Goal: Task Accomplishment & Management: Complete application form

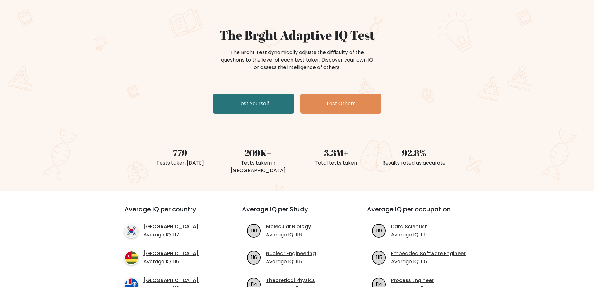
scroll to position [31, 0]
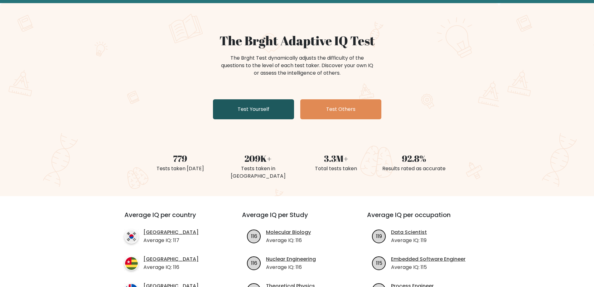
click at [254, 111] on link "Test Yourself" at bounding box center [253, 109] width 81 height 20
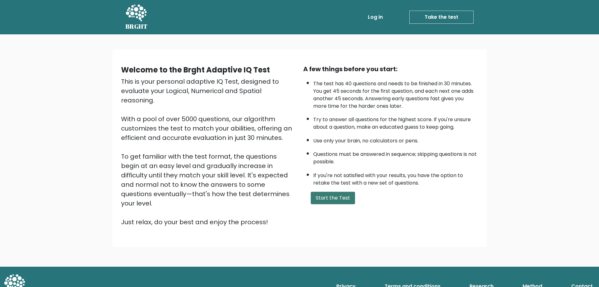
click at [335, 198] on button "Start the Test" at bounding box center [333, 198] width 44 height 12
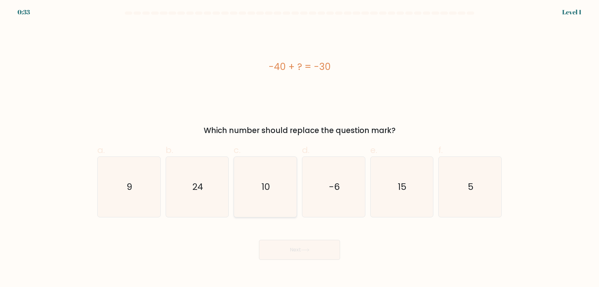
click at [266, 189] on text "10" at bounding box center [266, 186] width 9 height 12
click at [300, 148] on input "c. 10" at bounding box center [300, 146] width 0 height 4
radio input "true"
click at [305, 252] on button "Next" at bounding box center [299, 250] width 81 height 20
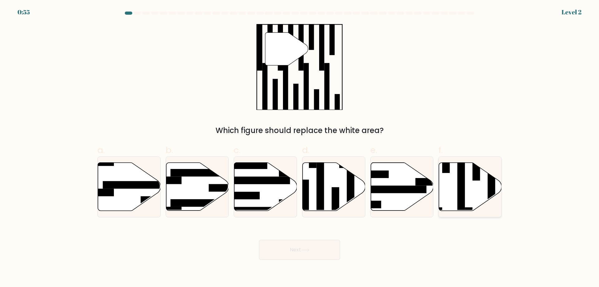
click at [463, 195] on rect at bounding box center [460, 184] width 7 height 68
click at [300, 148] on input "f." at bounding box center [300, 146] width 0 height 4
radio input "true"
click at [298, 247] on button "Next" at bounding box center [299, 250] width 81 height 20
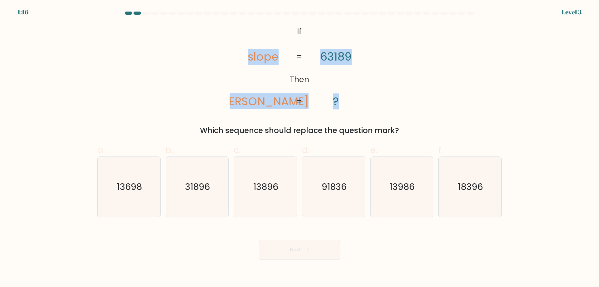
drag, startPoint x: 341, startPoint y: 101, endPoint x: 247, endPoint y: 35, distance: 115.3
click at [247, 35] on icon "@import url('https://fonts.googleapis.com/css?family=Abril+Fatface:400,100,100i…" at bounding box center [300, 67] width 140 height 86
click at [326, 79] on icon "@import url('https://fonts.googleapis.com/css?family=Abril+Fatface:400,100,100i…" at bounding box center [300, 67] width 140 height 86
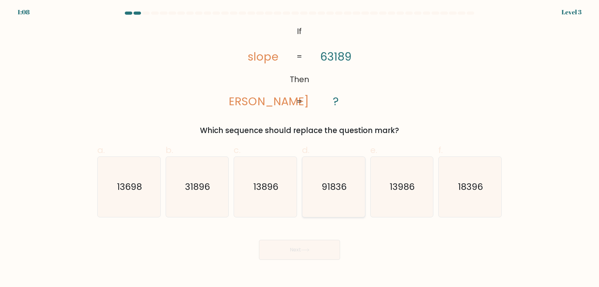
click at [331, 184] on text "91836" at bounding box center [334, 186] width 25 height 12
click at [300, 148] on input "d. 91836" at bounding box center [300, 146] width 0 height 4
radio input "true"
click at [320, 249] on button "Next" at bounding box center [299, 250] width 81 height 20
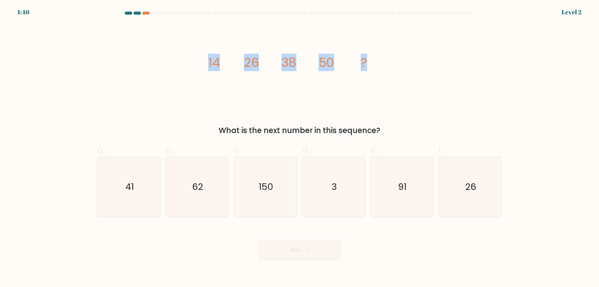
drag, startPoint x: 370, startPoint y: 65, endPoint x: 209, endPoint y: 66, distance: 160.4
click at [209, 66] on icon "image/svg+xml 14 26 38 50 ?" at bounding box center [299, 67] width 187 height 86
copy g "14 26 38 50 ?"
click at [208, 193] on icon "62" at bounding box center [197, 187] width 60 height 60
click at [300, 148] on input "b. 62" at bounding box center [300, 146] width 0 height 4
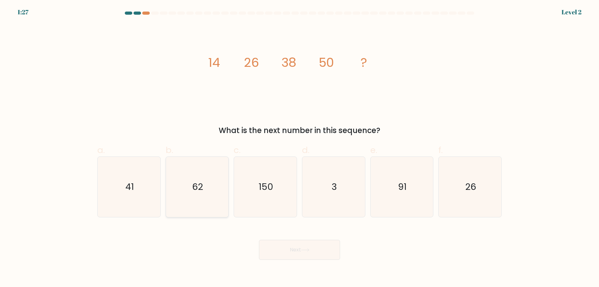
radio input "true"
click at [309, 251] on icon at bounding box center [305, 249] width 8 height 3
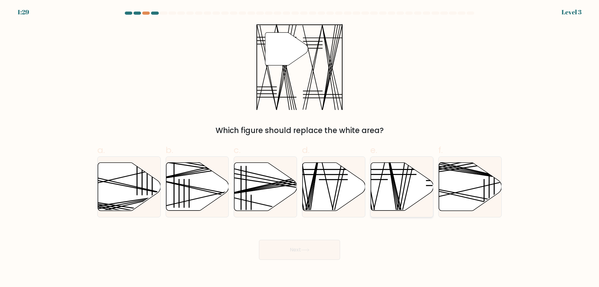
click at [405, 190] on icon at bounding box center [402, 187] width 63 height 48
click at [300, 148] on input "e." at bounding box center [300, 146] width 0 height 4
radio input "true"
click at [301, 251] on button "Next" at bounding box center [299, 250] width 81 height 20
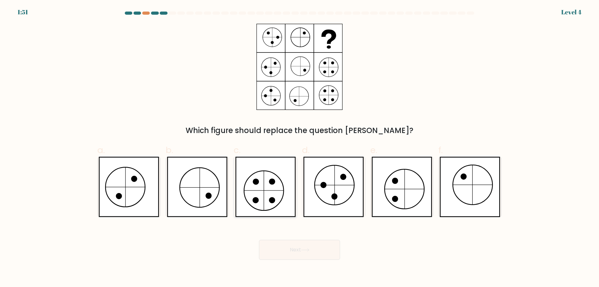
click at [266, 191] on icon at bounding box center [265, 187] width 61 height 60
click at [300, 148] on input "c." at bounding box center [300, 146] width 0 height 4
radio input "true"
click at [319, 252] on button "Next" at bounding box center [299, 250] width 81 height 20
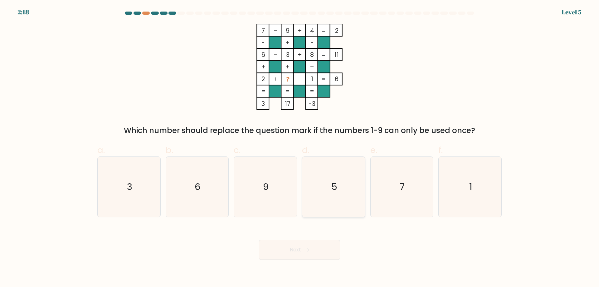
click at [325, 190] on icon "5" at bounding box center [334, 187] width 60 height 60
click at [300, 148] on input "d. 5" at bounding box center [300, 146] width 0 height 4
radio input "true"
click at [302, 249] on button "Next" at bounding box center [299, 250] width 81 height 20
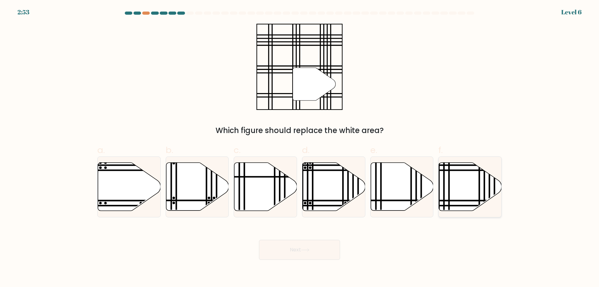
click at [457, 196] on icon at bounding box center [470, 187] width 63 height 48
click at [300, 148] on input "f." at bounding box center [300, 146] width 0 height 4
radio input "true"
click at [297, 252] on button "Next" at bounding box center [299, 250] width 81 height 20
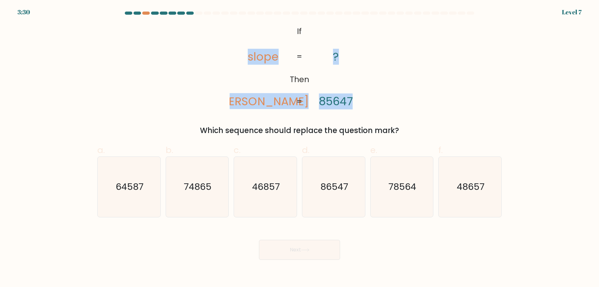
drag, startPoint x: 359, startPoint y: 104, endPoint x: 246, endPoint y: 58, distance: 121.5
click at [246, 58] on icon "@import url('https://fonts.googleapis.com/css?family=Abril+Fatface:400,100,100i…" at bounding box center [300, 67] width 140 height 86
copy icon "slope lopes ? 85647"
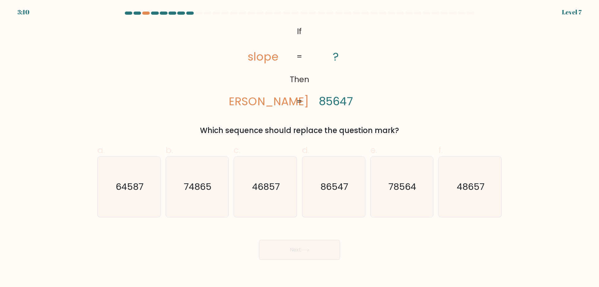
click at [408, 115] on div "@import url('https://fonts.googleapis.com/css?family=Abril+Fatface:400,100,100i…" at bounding box center [300, 80] width 412 height 112
click at [192, 186] on text "74865" at bounding box center [198, 186] width 28 height 12
click at [300, 148] on input "b. 74865" at bounding box center [300, 146] width 0 height 4
radio input "true"
click at [303, 256] on button "Next" at bounding box center [299, 250] width 81 height 20
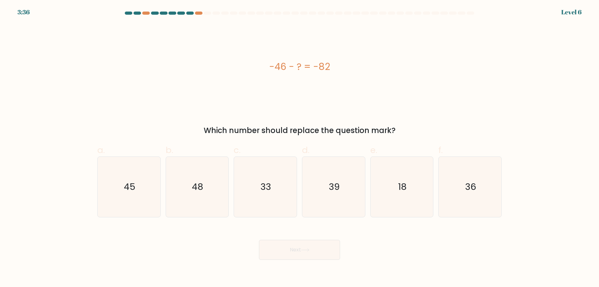
drag, startPoint x: 333, startPoint y: 66, endPoint x: 264, endPoint y: 68, distance: 69.3
click at [264, 68] on div "-46 - ? = -82" at bounding box center [299, 67] width 404 height 14
copy div "-46 - ? = -82"
click at [465, 184] on icon "36" at bounding box center [470, 187] width 60 height 60
click at [300, 148] on input "f. 36" at bounding box center [300, 146] width 0 height 4
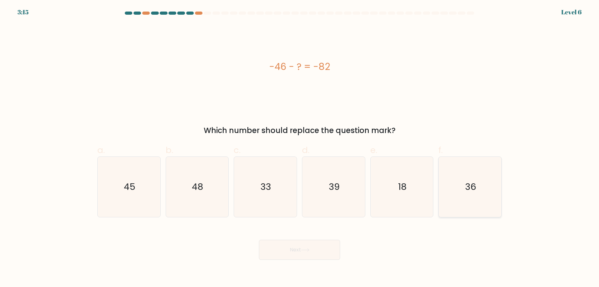
radio input "true"
click at [307, 251] on icon at bounding box center [305, 249] width 8 height 3
click at [313, 247] on button "Next" at bounding box center [299, 250] width 81 height 20
click at [367, 253] on div "Next" at bounding box center [300, 242] width 412 height 35
click at [310, 251] on icon at bounding box center [305, 249] width 8 height 3
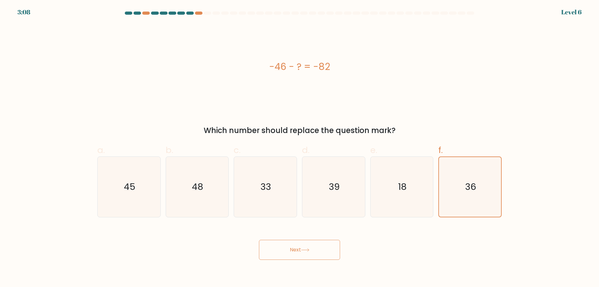
click at [294, 248] on button "Next" at bounding box center [299, 250] width 81 height 20
click at [450, 189] on icon "36" at bounding box center [470, 187] width 60 height 60
click at [300, 148] on input "f. 36" at bounding box center [300, 146] width 0 height 4
click at [399, 189] on text "18" at bounding box center [402, 186] width 8 height 12
click at [300, 148] on input "e. 18" at bounding box center [300, 146] width 0 height 4
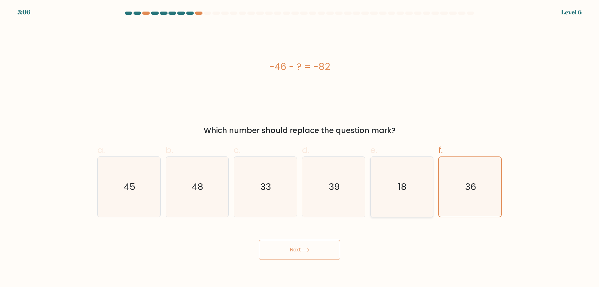
radio input "true"
click at [464, 178] on icon "36" at bounding box center [470, 187] width 60 height 60
click at [300, 148] on input "f. 36" at bounding box center [300, 146] width 0 height 4
radio input "true"
click at [293, 250] on button "Next" at bounding box center [299, 250] width 81 height 20
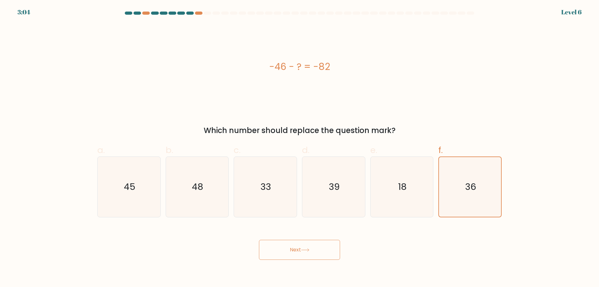
click at [323, 245] on button "Next" at bounding box center [299, 250] width 81 height 20
click at [313, 248] on button "Next" at bounding box center [299, 250] width 81 height 20
click at [314, 248] on button "Next" at bounding box center [299, 250] width 81 height 20
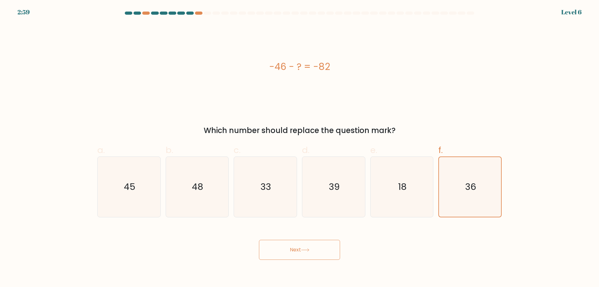
click at [96, 86] on div "-46 - ? = -82 Which number should replace the question mark?" at bounding box center [300, 80] width 412 height 112
click at [316, 250] on button "Next" at bounding box center [299, 250] width 81 height 20
click at [298, 249] on button "Next" at bounding box center [299, 250] width 81 height 20
click at [284, 248] on button "Next" at bounding box center [299, 250] width 81 height 20
click at [415, 181] on icon "18" at bounding box center [402, 187] width 60 height 60
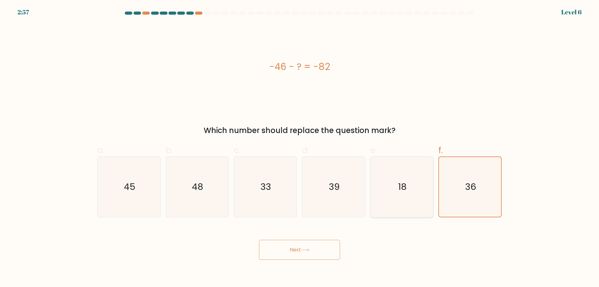
click at [300, 148] on input "e. 18" at bounding box center [300, 146] width 0 height 4
radio input "true"
click at [336, 187] on text "39" at bounding box center [334, 186] width 11 height 12
click at [300, 148] on input "d. 39" at bounding box center [300, 146] width 0 height 4
radio input "true"
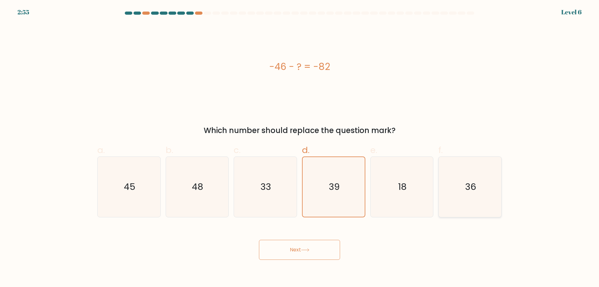
click at [448, 190] on icon "36" at bounding box center [470, 187] width 60 height 60
click at [300, 148] on input "f. 36" at bounding box center [300, 146] width 0 height 4
radio input "true"
click at [306, 257] on button "Next" at bounding box center [299, 250] width 81 height 20
click at [307, 248] on icon at bounding box center [305, 249] width 8 height 3
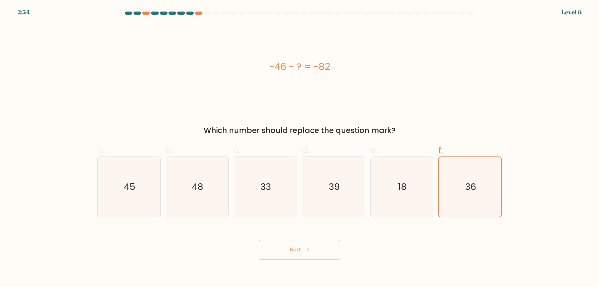
click at [307, 248] on icon at bounding box center [305, 249] width 8 height 3
click at [308, 248] on icon at bounding box center [305, 249] width 8 height 3
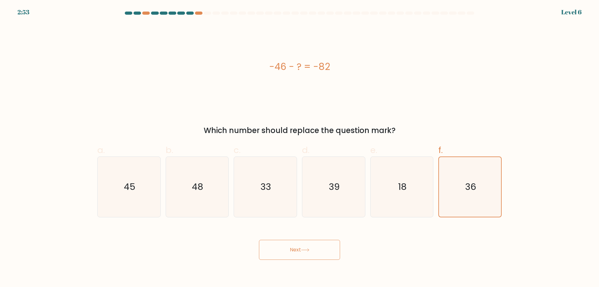
click at [308, 248] on icon at bounding box center [305, 249] width 8 height 3
click at [307, 248] on icon at bounding box center [305, 249] width 8 height 3
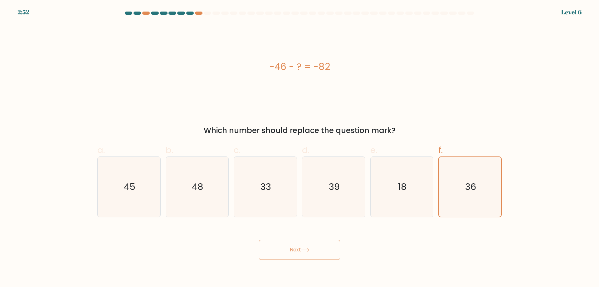
click at [288, 248] on button "Next" at bounding box center [299, 250] width 81 height 20
click at [193, 231] on div "Next" at bounding box center [300, 242] width 412 height 35
click at [192, 187] on icon "48" at bounding box center [197, 187] width 60 height 60
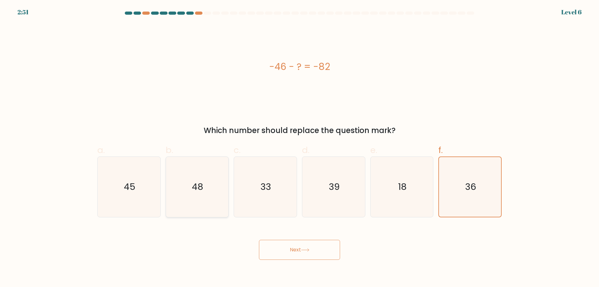
click at [300, 148] on input "b. 48" at bounding box center [300, 146] width 0 height 4
radio input "true"
click at [297, 185] on div "c. 33" at bounding box center [265, 181] width 68 height 74
click at [303, 187] on div "39" at bounding box center [333, 186] width 63 height 61
click at [300, 148] on input "d. 39" at bounding box center [300, 146] width 0 height 4
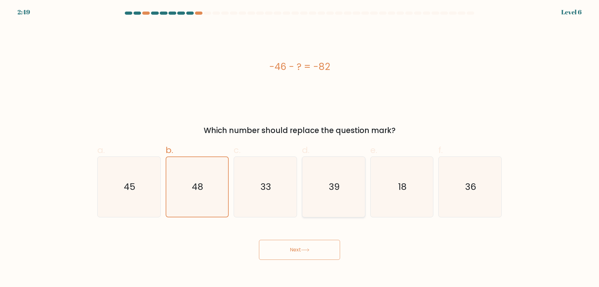
radio input "true"
click at [405, 182] on text "18" at bounding box center [402, 186] width 8 height 12
click at [300, 148] on input "e. 18" at bounding box center [300, 146] width 0 height 4
radio input "true"
click at [476, 181] on text "36" at bounding box center [470, 186] width 11 height 12
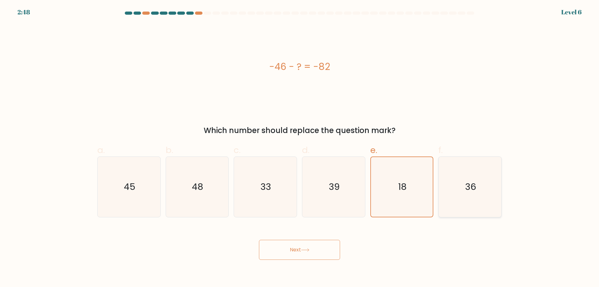
click at [300, 148] on input "f. 36" at bounding box center [300, 146] width 0 height 4
radio input "true"
click at [476, 181] on text "36" at bounding box center [470, 186] width 11 height 12
click at [300, 148] on input "f. 36" at bounding box center [300, 146] width 0 height 4
click at [476, 181] on text "36" at bounding box center [470, 186] width 11 height 12
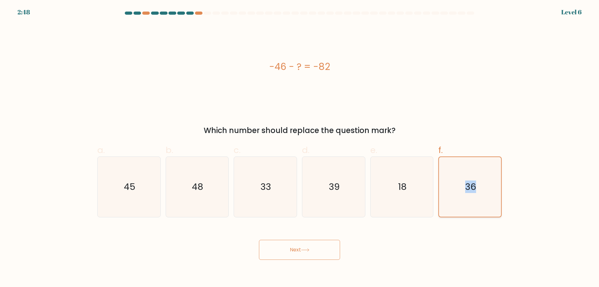
click at [300, 148] on input "f. 36" at bounding box center [300, 146] width 0 height 4
click at [478, 188] on icon "36" at bounding box center [470, 187] width 60 height 60
click at [300, 148] on input "f. 36" at bounding box center [300, 146] width 0 height 4
click at [302, 248] on button "Next" at bounding box center [299, 250] width 81 height 20
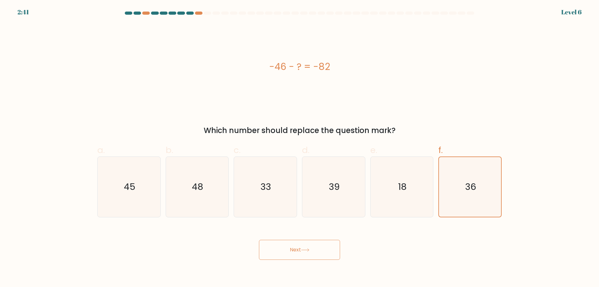
click at [315, 253] on button "Next" at bounding box center [299, 250] width 81 height 20
click at [259, 240] on button "Next" at bounding box center [299, 250] width 81 height 20
click at [412, 250] on div "Next" at bounding box center [300, 242] width 412 height 35
click at [445, 121] on div "-46 - ? = -82 Which number should replace the question mark?" at bounding box center [300, 80] width 412 height 112
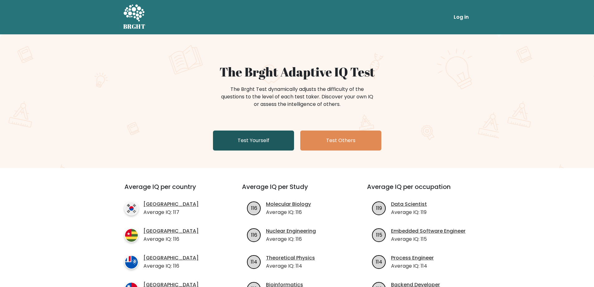
click at [256, 144] on link "Test Yourself" at bounding box center [253, 140] width 81 height 20
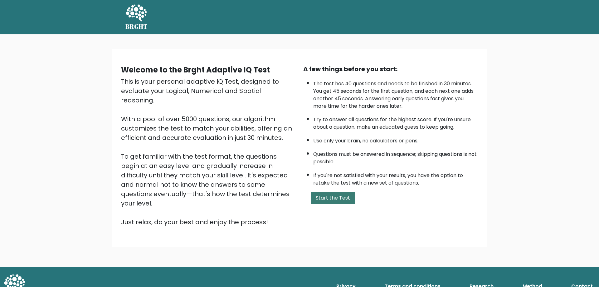
click at [332, 196] on button "Start the Test" at bounding box center [333, 198] width 44 height 12
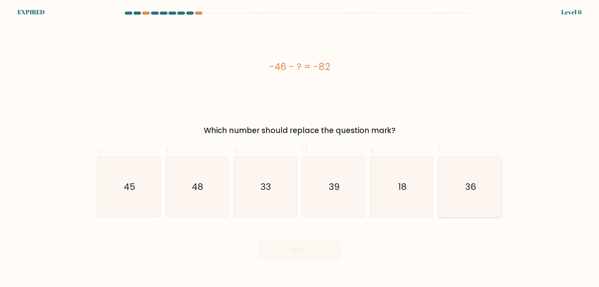
click at [458, 183] on icon "36" at bounding box center [470, 187] width 60 height 60
click at [300, 148] on input "f. 36" at bounding box center [300, 146] width 0 height 4
radio input "true"
click at [308, 254] on div "Next" at bounding box center [300, 242] width 412 height 35
click at [302, 253] on div "Next" at bounding box center [300, 242] width 412 height 35
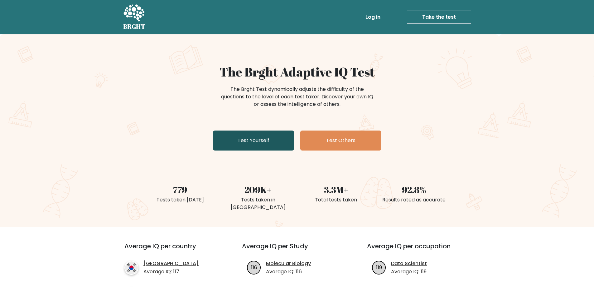
click at [254, 145] on link "Test Yourself" at bounding box center [253, 140] width 81 height 20
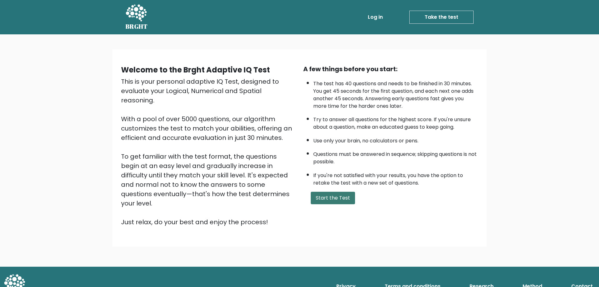
click at [337, 198] on button "Start the Test" at bounding box center [333, 198] width 44 height 12
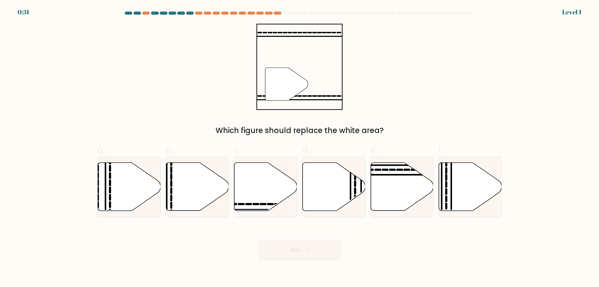
drag, startPoint x: 149, startPoint y: 0, endPoint x: 208, endPoint y: 39, distance: 71.4
click at [208, 39] on div "" Which figure should replace the white area?" at bounding box center [300, 80] width 412 height 112
click at [268, 190] on icon at bounding box center [265, 187] width 63 height 48
click at [300, 148] on input "c." at bounding box center [300, 146] width 0 height 4
radio input "true"
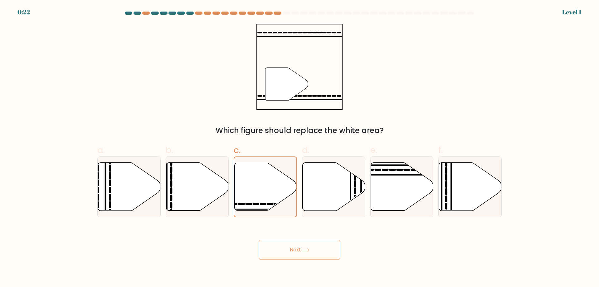
click at [307, 253] on button "Next" at bounding box center [299, 250] width 81 height 20
click at [306, 251] on icon at bounding box center [305, 249] width 8 height 3
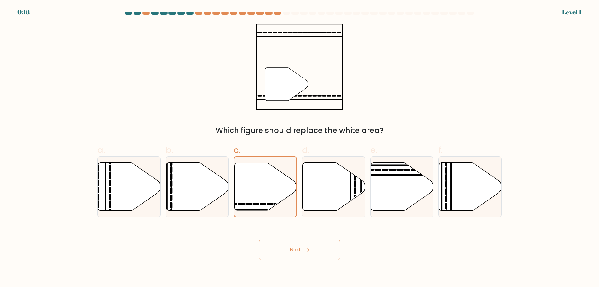
click at [306, 251] on icon at bounding box center [305, 249] width 8 height 3
